Goal: Transaction & Acquisition: Purchase product/service

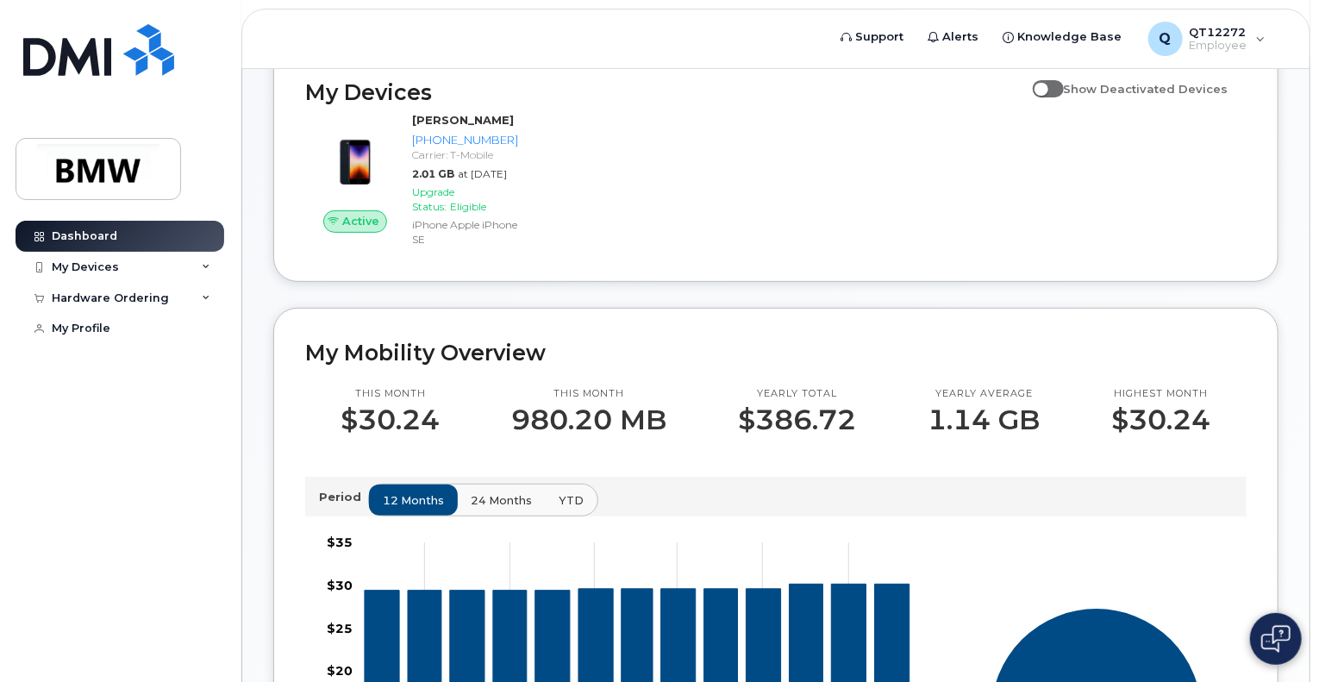
scroll to position [222, 0]
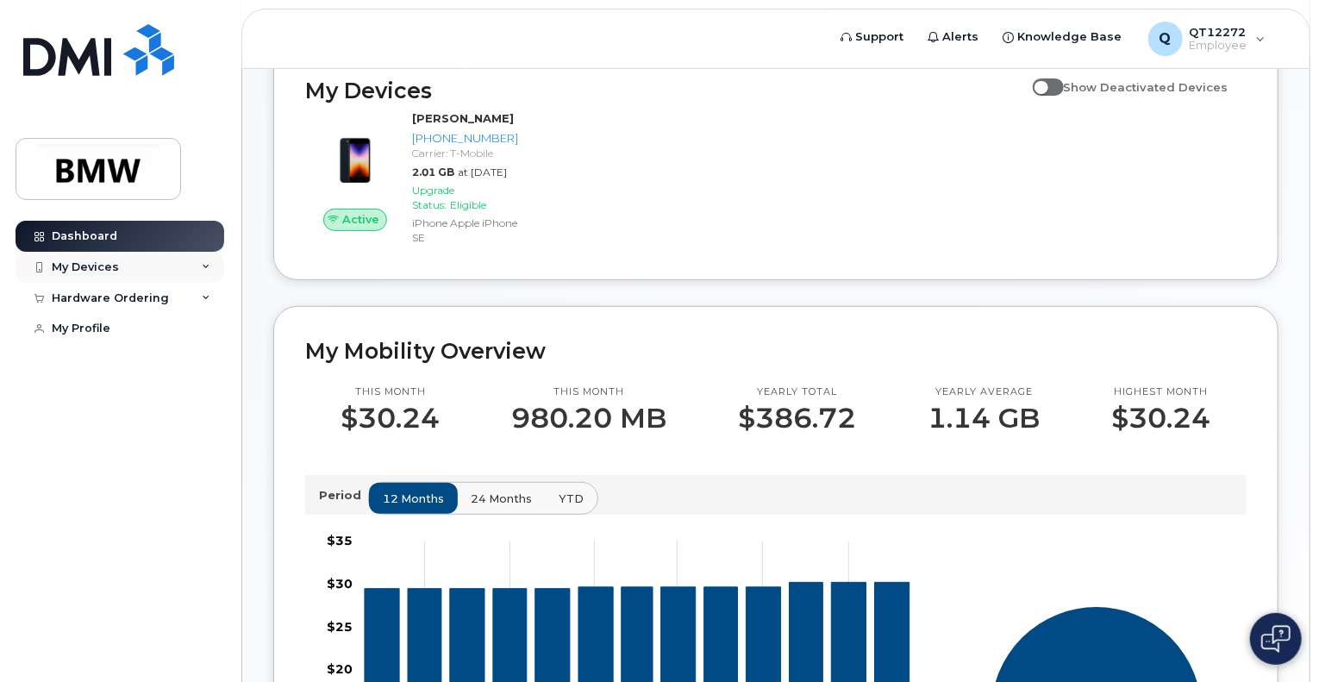
click at [134, 265] on div "My Devices" at bounding box center [120, 267] width 209 height 31
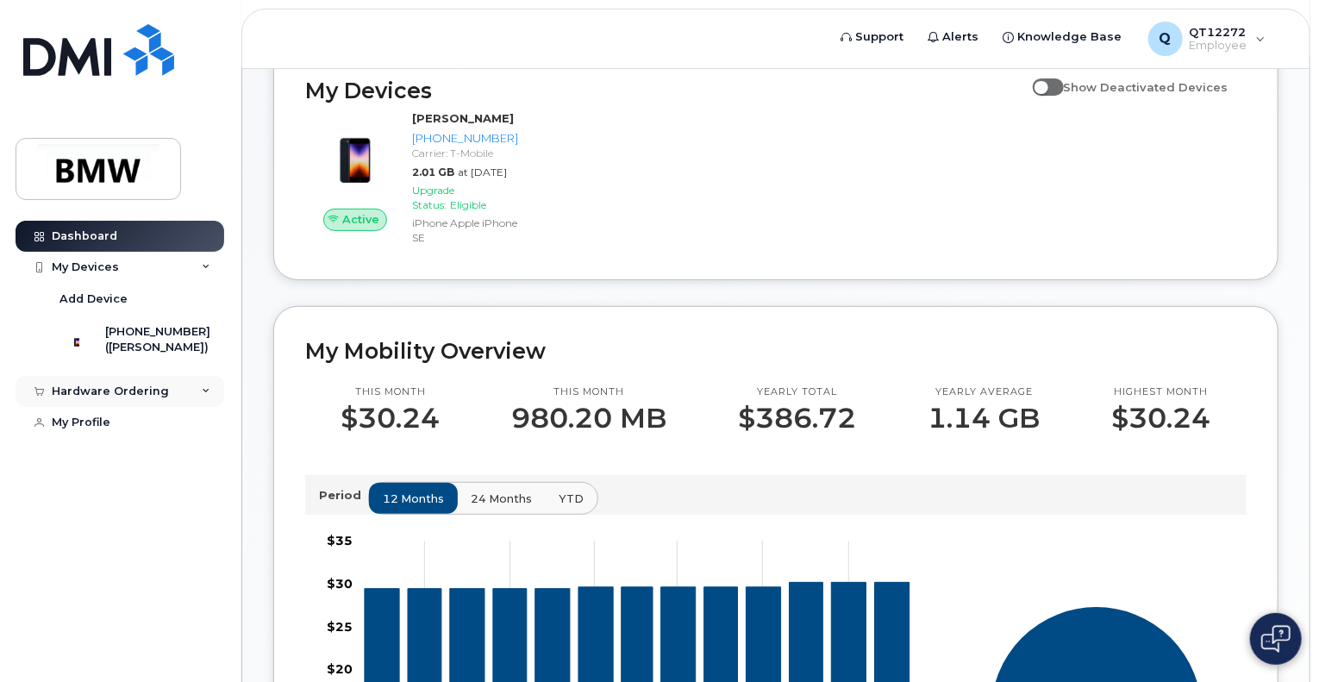
click at [124, 398] on div "Hardware Ordering" at bounding box center [110, 391] width 117 height 14
click at [96, 431] on div "New Order" at bounding box center [91, 423] width 65 height 16
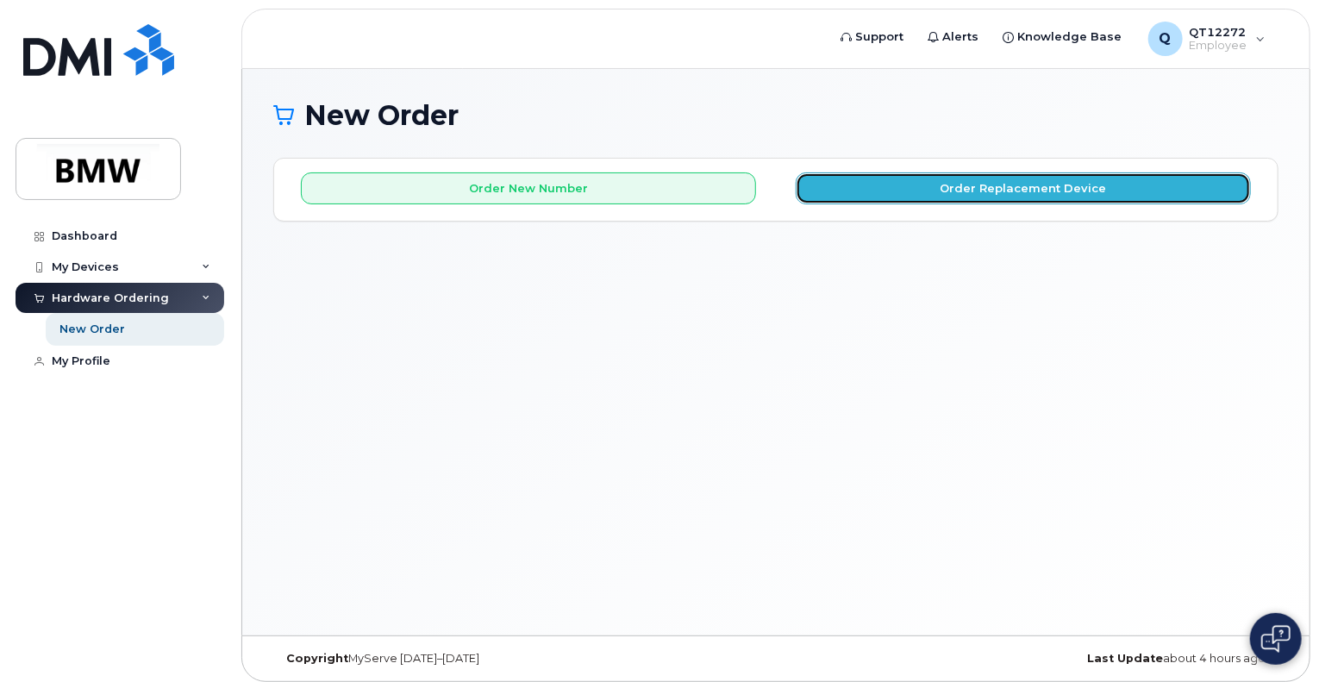
click at [963, 189] on button "Order Replacement Device" at bounding box center [1022, 188] width 455 height 32
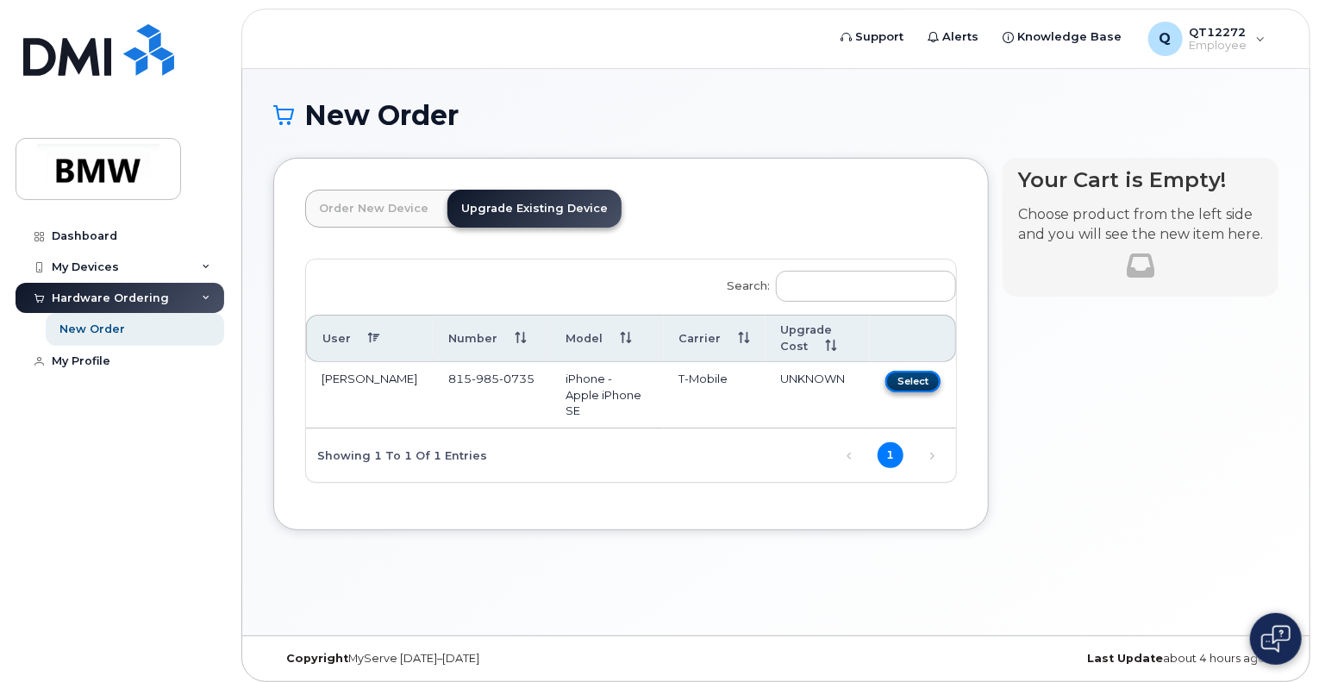
click at [911, 379] on button "Select" at bounding box center [912, 382] width 55 height 22
